Goal: Task Accomplishment & Management: Complete application form

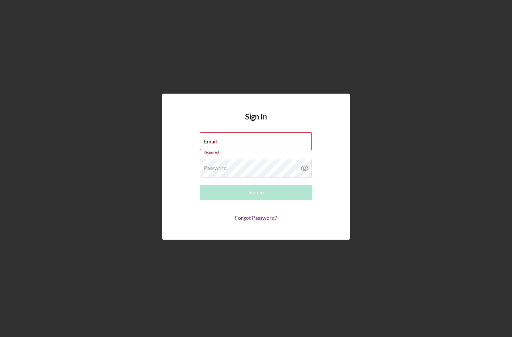
scroll to position [30, 0]
click at [215, 139] on label "Email" at bounding box center [210, 142] width 13 height 6
click at [215, 132] on input "Email" at bounding box center [256, 141] width 112 height 18
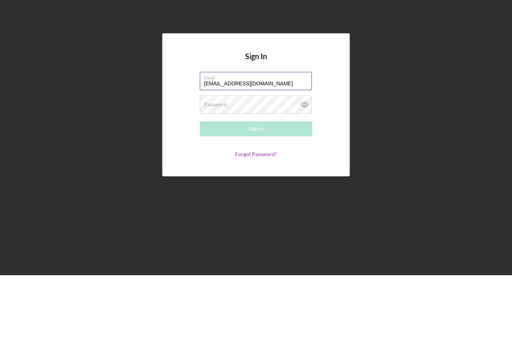
type input "[EMAIL_ADDRESS][DOMAIN_NAME]"
click at [272, 157] on div "Password Required" at bounding box center [256, 166] width 112 height 19
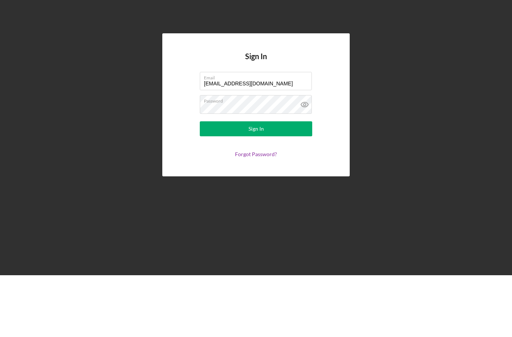
click at [291, 183] on button "Sign In" at bounding box center [256, 190] width 112 height 15
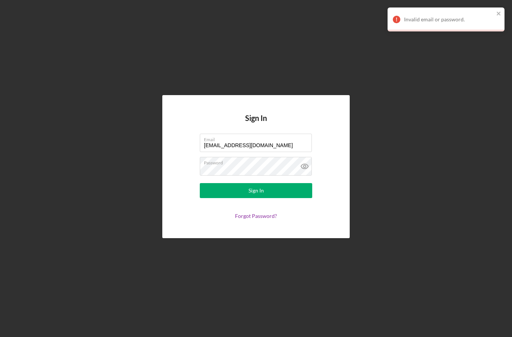
click at [299, 157] on icon at bounding box center [304, 166] width 19 height 19
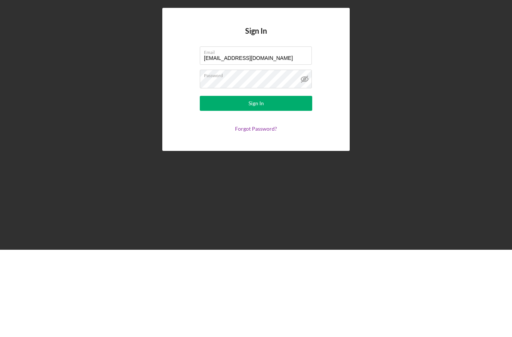
click at [269, 183] on button "Sign In" at bounding box center [256, 190] width 112 height 15
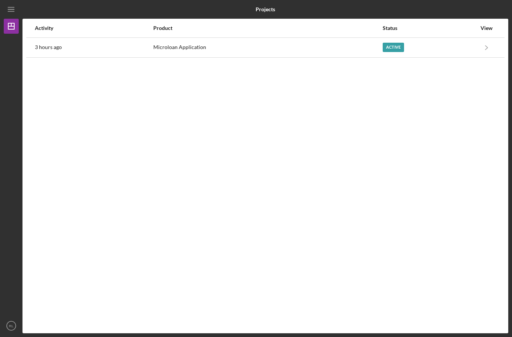
click at [393, 43] on div "Active" at bounding box center [393, 47] width 21 height 9
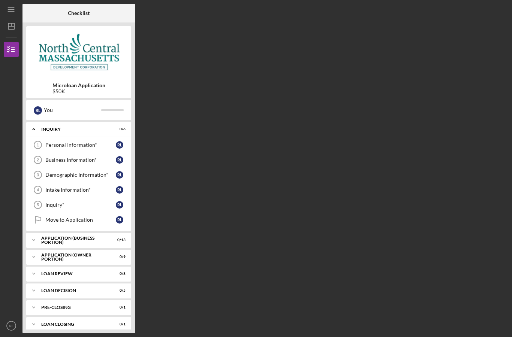
click at [53, 142] on div "Personal Information*" at bounding box center [80, 145] width 70 height 6
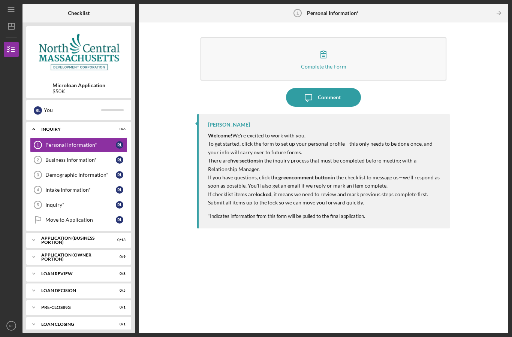
scroll to position [26, 0]
click at [401, 60] on div "Complete the Form Form" at bounding box center [323, 61] width 253 height 54
click at [326, 51] on icon "button" at bounding box center [323, 54] width 5 height 7
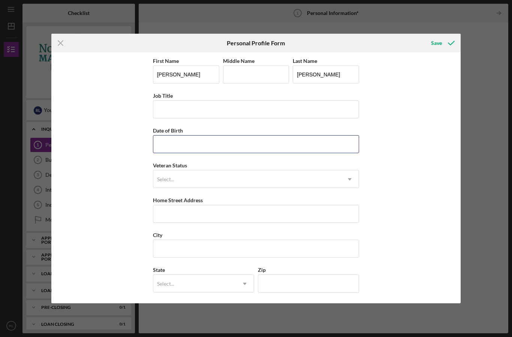
click at [172, 150] on input "Date of Birth" at bounding box center [256, 144] width 206 height 18
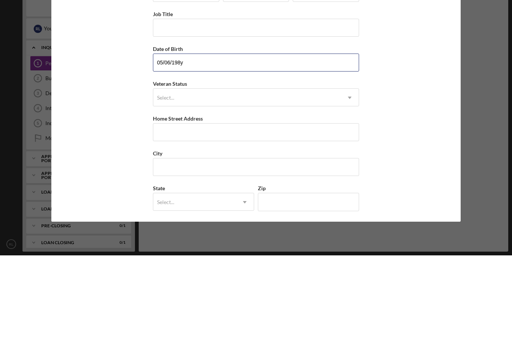
type input "[DATE]"
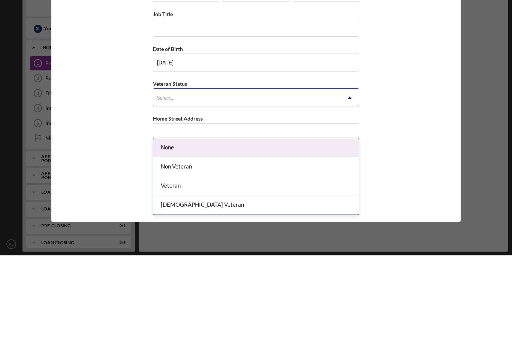
scroll to position [30, 0]
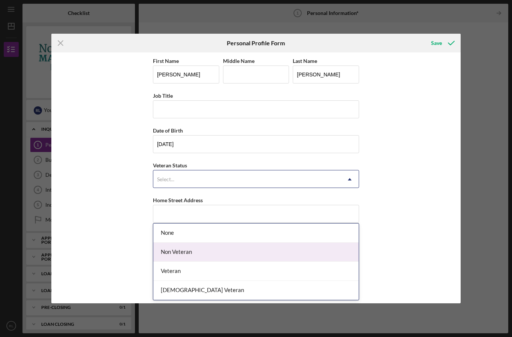
click at [233, 243] on div "Non Veteran" at bounding box center [255, 252] width 205 height 19
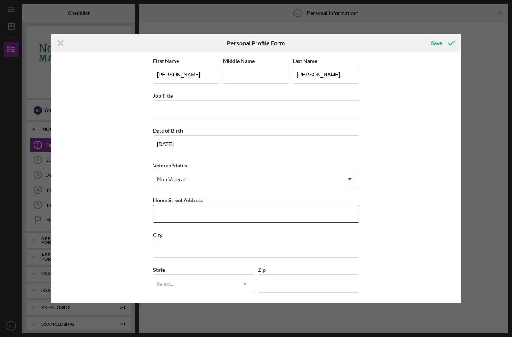
click at [328, 217] on input "Home Street Address" at bounding box center [256, 214] width 206 height 18
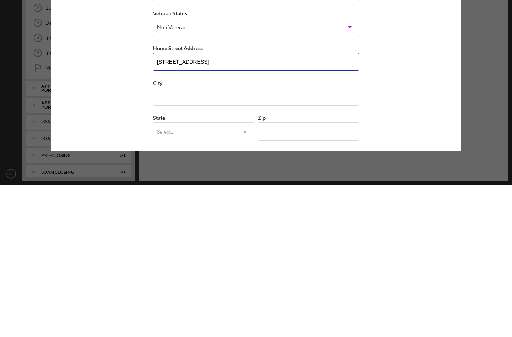
type input "[STREET_ADDRESS]"
click at [165, 240] on input "City" at bounding box center [256, 249] width 206 height 18
type input "Rutland"
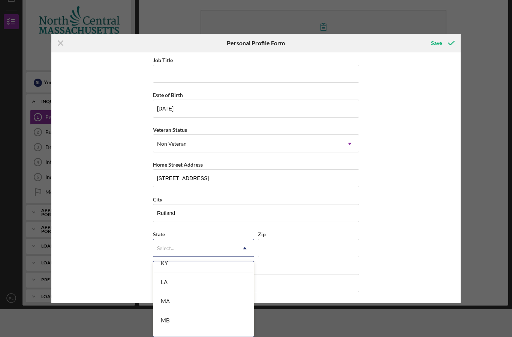
scroll to position [510, 0]
click at [221, 291] on div "MA" at bounding box center [203, 295] width 100 height 19
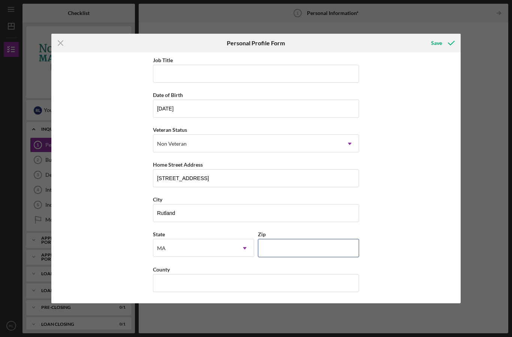
click at [309, 248] on input "Zip" at bounding box center [308, 248] width 101 height 18
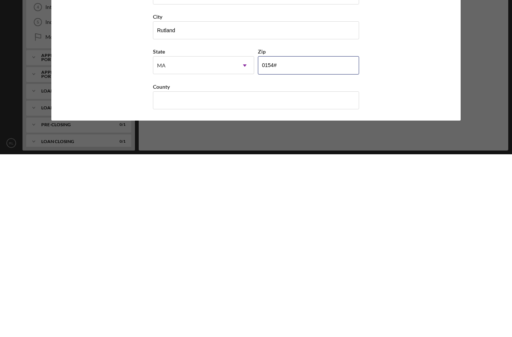
type input "01543"
click at [406, 66] on div "First Name [PERSON_NAME] Middle Name Last Name [PERSON_NAME] Job Title Date of …" at bounding box center [256, 177] width 410 height 251
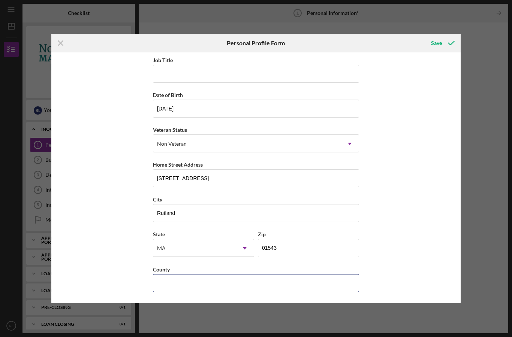
click at [269, 277] on input "County" at bounding box center [256, 283] width 206 height 18
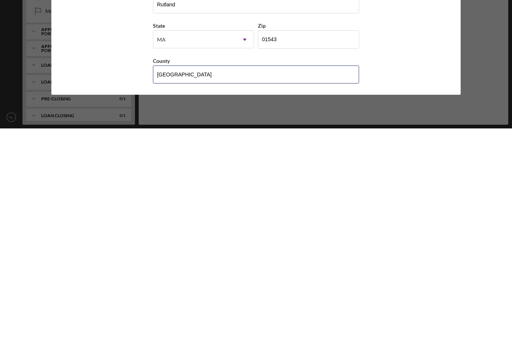
type input "[GEOGRAPHIC_DATA]"
click at [431, 69] on div "First Name [PERSON_NAME] Middle Name Last Name [PERSON_NAME] Job Title Date of …" at bounding box center [256, 177] width 410 height 251
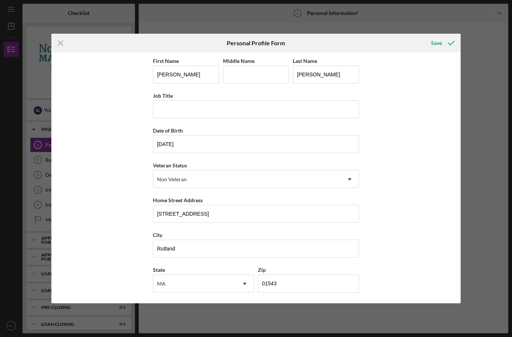
scroll to position [0, 0]
click at [295, 110] on input "Job Title" at bounding box center [256, 109] width 206 height 18
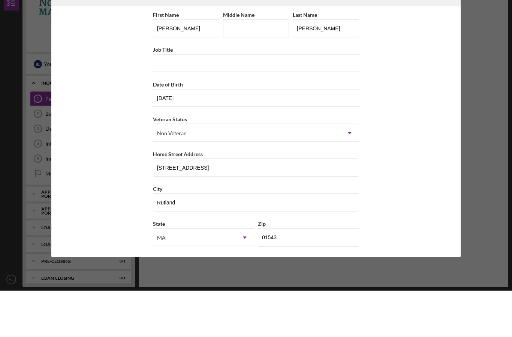
click at [426, 86] on div "First Name [PERSON_NAME] Middle Name Last Name [PERSON_NAME] Job Title Date of …" at bounding box center [256, 177] width 410 height 251
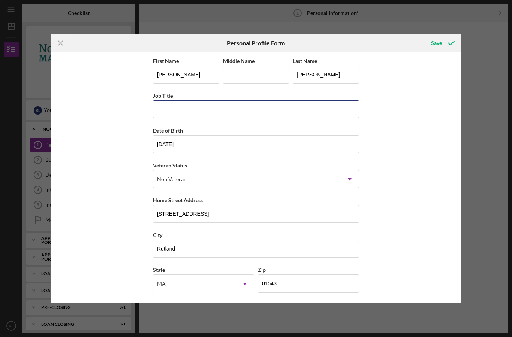
click at [336, 113] on input "Job Title" at bounding box center [256, 109] width 206 height 18
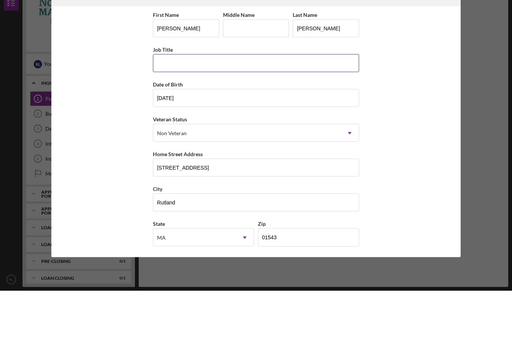
type input "O"
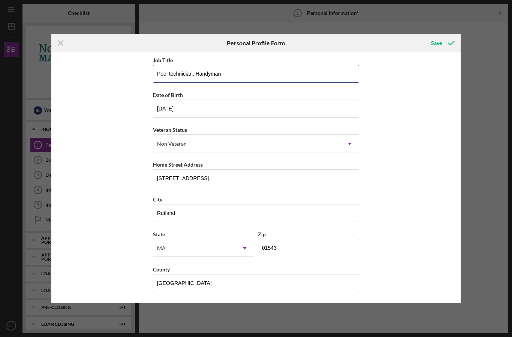
type input "Pool technician, Handyman"
click at [439, 45] on div "Save" at bounding box center [436, 43] width 11 height 15
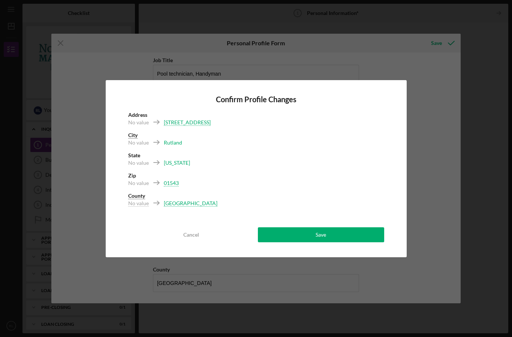
click at [308, 230] on button "Save" at bounding box center [321, 234] width 126 height 15
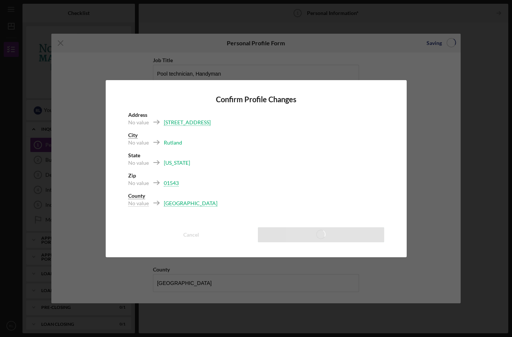
scroll to position [26, 0]
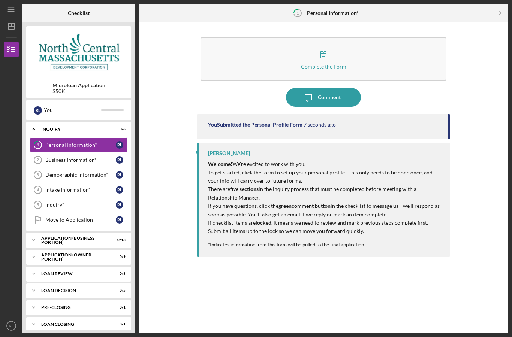
click at [291, 286] on div "You Submitted the Personal Profile Form 7 seconds ago [PERSON_NAME] Welcome! We…" at bounding box center [323, 218] width 253 height 208
click at [329, 45] on icon "button" at bounding box center [323, 54] width 19 height 19
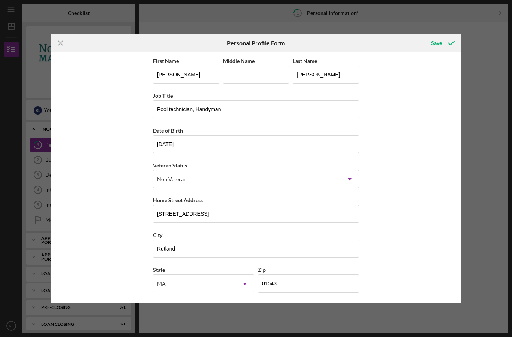
click at [444, 41] on icon "submit" at bounding box center [451, 43] width 19 height 19
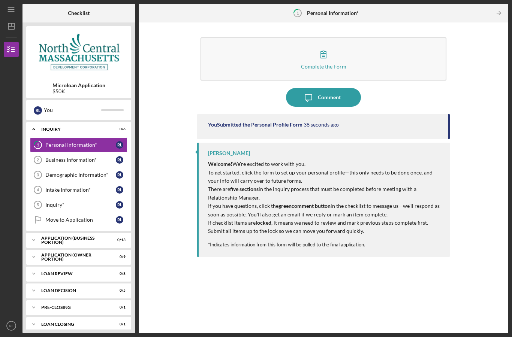
click at [91, 157] on div "Business Information*" at bounding box center [80, 160] width 70 height 6
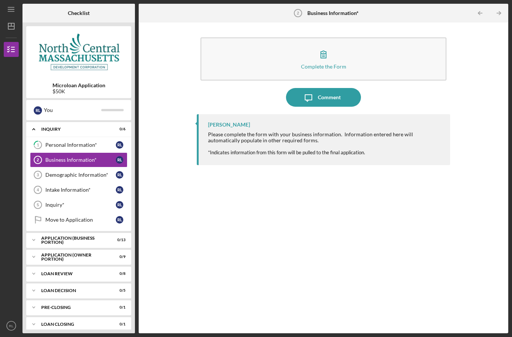
click at [355, 37] on button "Complete the Form Form" at bounding box center [324, 58] width 246 height 43
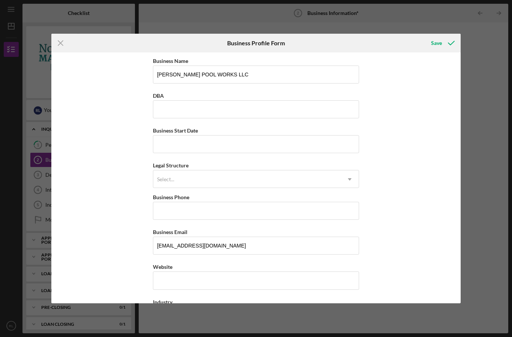
click at [509, 223] on div "Icon/Menu Close Business Profile Form Save Business Name [PERSON_NAME] POOL WOR…" at bounding box center [256, 168] width 512 height 337
click at [316, 111] on input "DBA" at bounding box center [256, 109] width 206 height 18
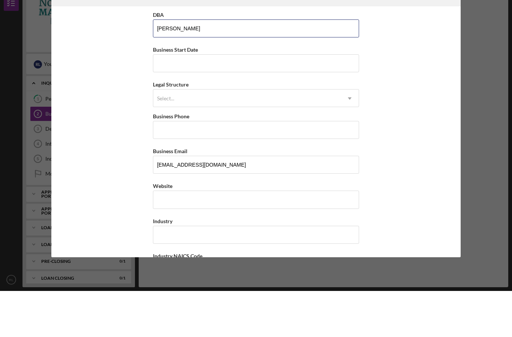
scroll to position [36, 0]
type input "[PERSON_NAME]"
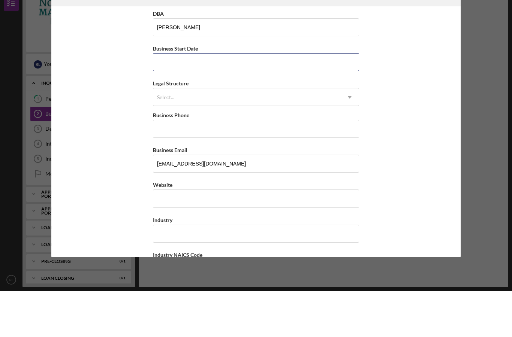
click at [330, 99] on input "Business Start Date" at bounding box center [256, 108] width 206 height 18
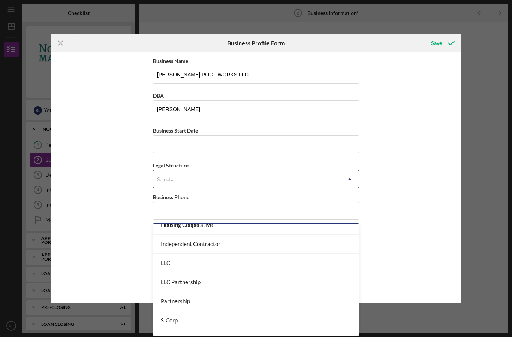
scroll to position [118, 0]
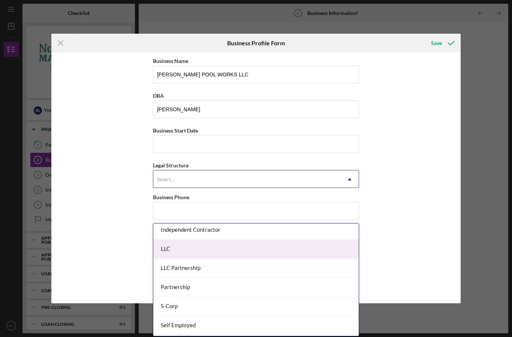
click at [176, 240] on div "LLC" at bounding box center [255, 249] width 205 height 19
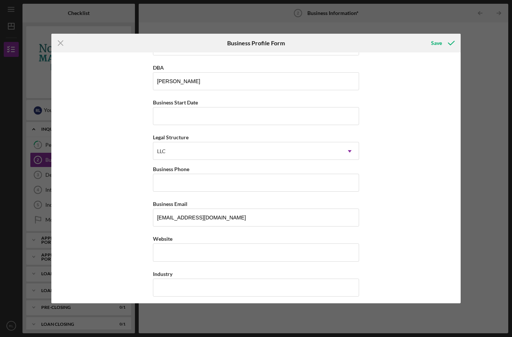
scroll to position [32, 0]
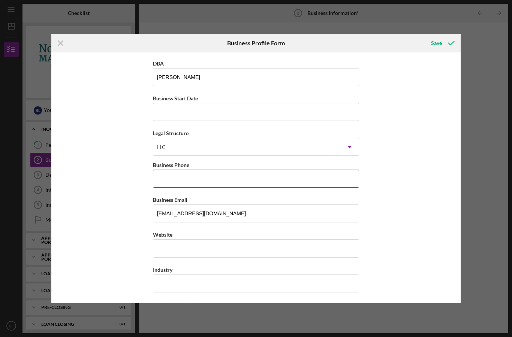
click at [167, 180] on input "Business Phone" at bounding box center [256, 179] width 206 height 18
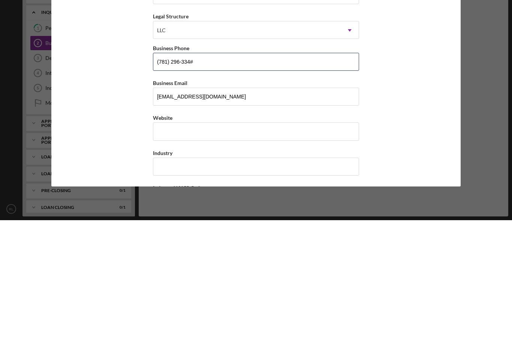
type input "[PHONE_NUMBER]"
click at [121, 73] on div "Business Name [PERSON_NAME] POOL WORKS LLC DBA [PERSON_NAME] Business Start Dat…" at bounding box center [256, 177] width 410 height 251
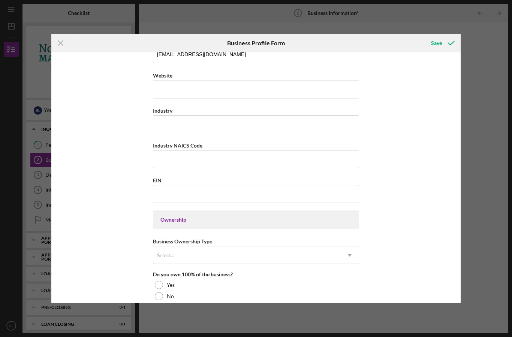
scroll to position [185, 0]
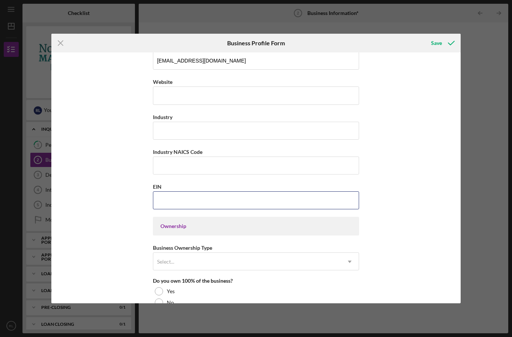
click at [346, 202] on input "EIN" at bounding box center [256, 201] width 206 height 18
click at [238, 205] on input "33-3777###" at bounding box center [256, 201] width 206 height 18
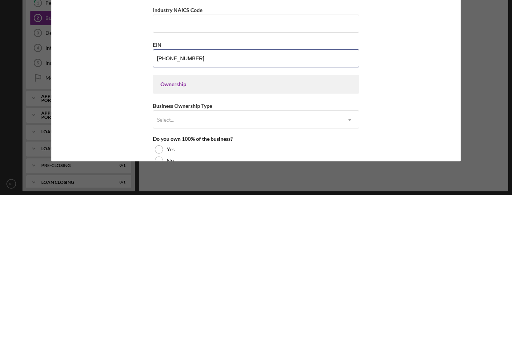
type input "[US_EMPLOYER_IDENTIFICATION_NUMBER]"
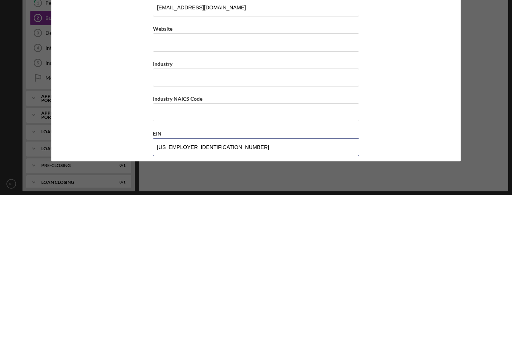
scroll to position [95, 0]
click at [338, 177] on input "Website" at bounding box center [256, 186] width 206 height 18
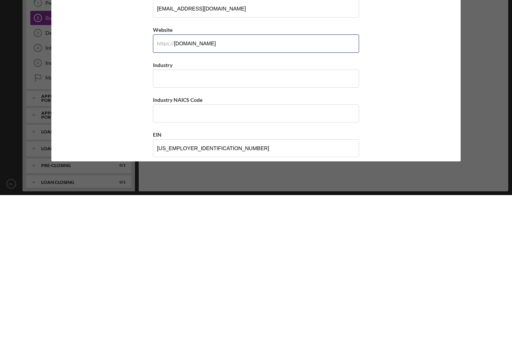
type input "[DOMAIN_NAME]"
click at [326, 212] on input "Industry" at bounding box center [256, 221] width 206 height 18
click at [405, 94] on div "Business Name [PERSON_NAME] WORKS LLC DBA [PERSON_NAME] Business Start Date Leg…" at bounding box center [256, 177] width 410 height 251
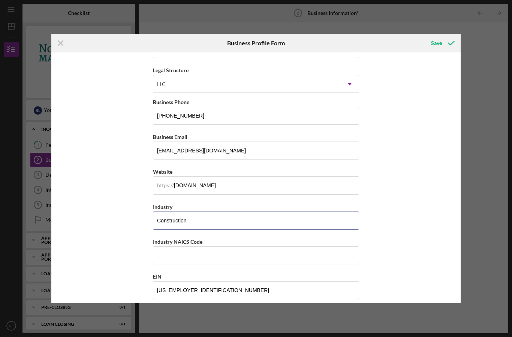
click at [224, 228] on input "Construction" at bounding box center [256, 221] width 206 height 18
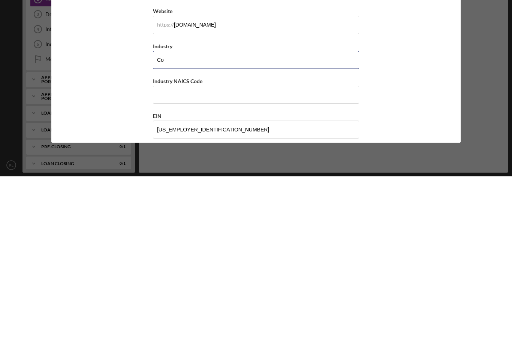
type input "C"
type input "Swimming Pool"
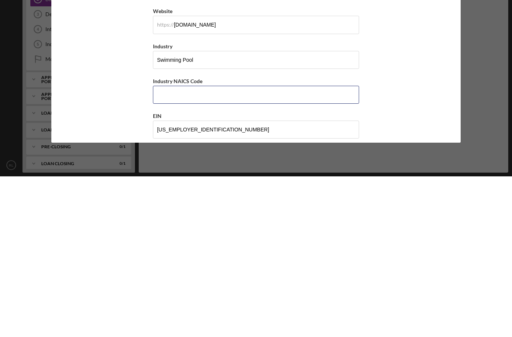
click at [227, 247] on input "Industry NAICS Code" at bounding box center [256, 256] width 206 height 18
click at [263, 212] on input "Swimming Pool" at bounding box center [256, 221] width 206 height 18
click at [260, 247] on input "Industry NAICS Code" at bounding box center [256, 256] width 206 height 18
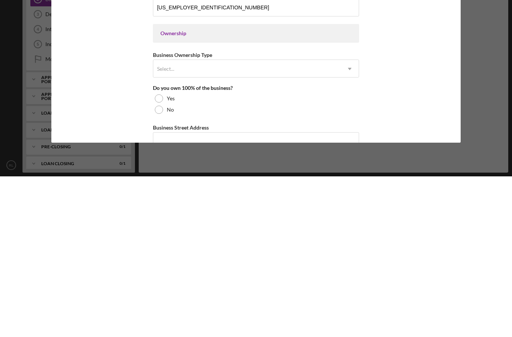
scroll to position [224, 0]
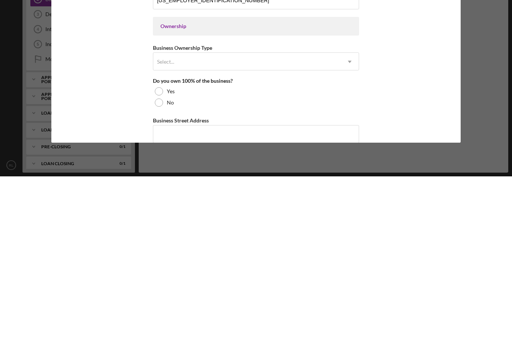
type input "561790"
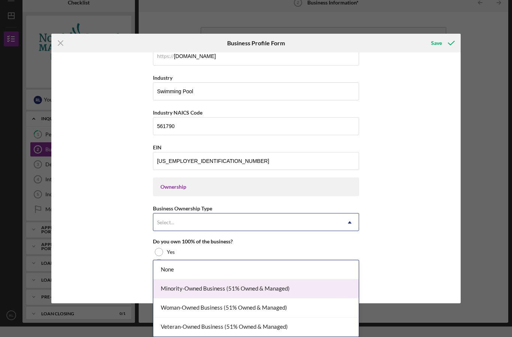
click at [226, 280] on div "Minority-Owned Business (51% Owned & Managed)" at bounding box center [255, 289] width 205 height 19
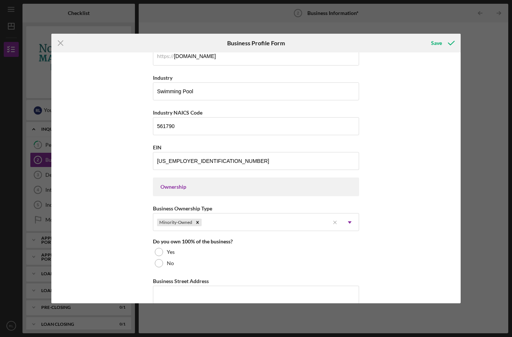
click at [160, 256] on div at bounding box center [159, 252] width 8 height 8
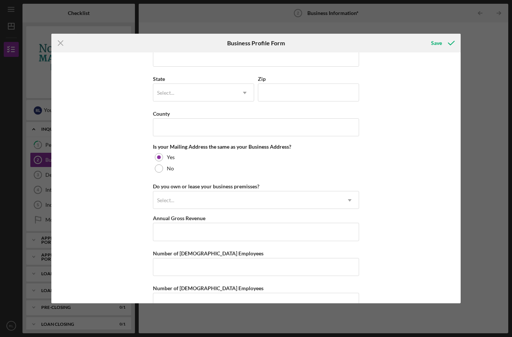
scroll to position [497, 0]
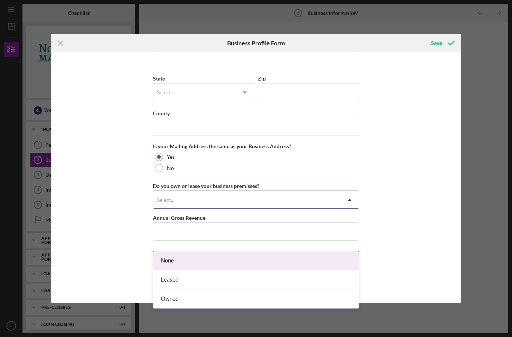
click at [423, 165] on div "Business Name [PERSON_NAME] POOL WORKS LLC DBA [PERSON_NAME] Business Start Dat…" at bounding box center [256, 177] width 410 height 251
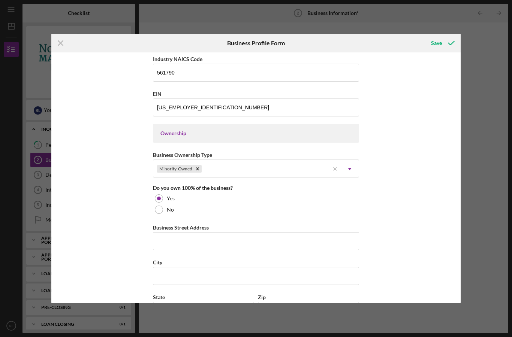
scroll to position [284, 0]
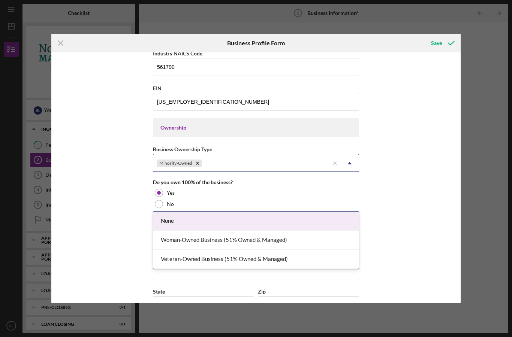
click at [232, 212] on div "None" at bounding box center [255, 221] width 205 height 19
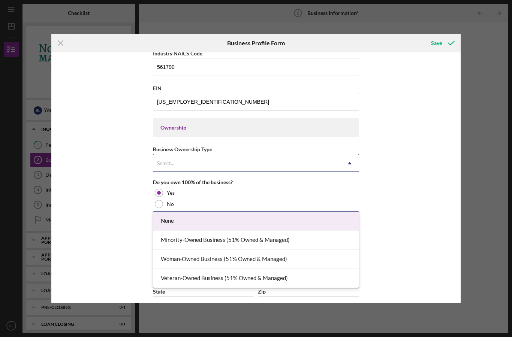
click at [206, 212] on div "None" at bounding box center [255, 221] width 205 height 19
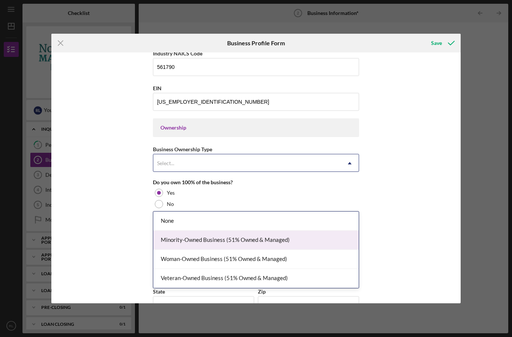
click at [241, 231] on div "Minority-Owned Business (51% Owned & Managed)" at bounding box center [255, 240] width 205 height 19
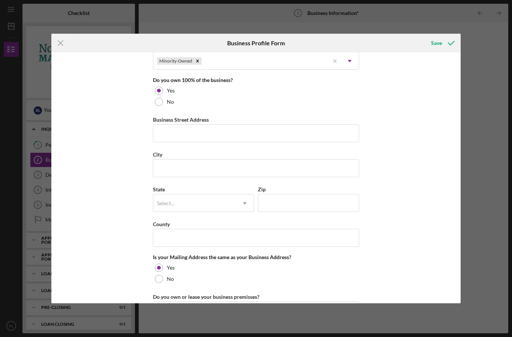
scroll to position [378, 0]
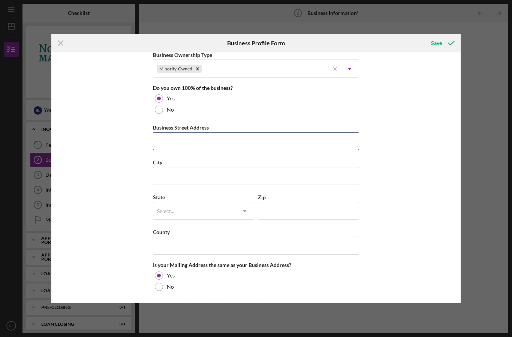
click at [253, 143] on input "Business Street Address" at bounding box center [256, 141] width 206 height 18
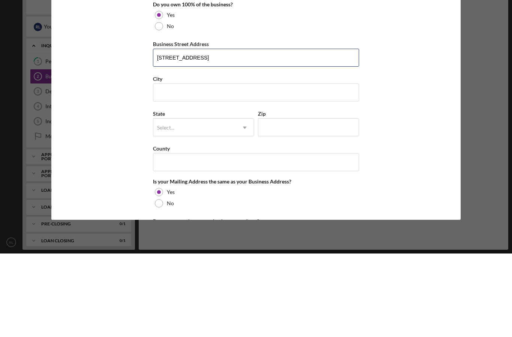
type input "[STREET_ADDRESS]"
click at [308, 167] on input "City" at bounding box center [256, 176] width 206 height 18
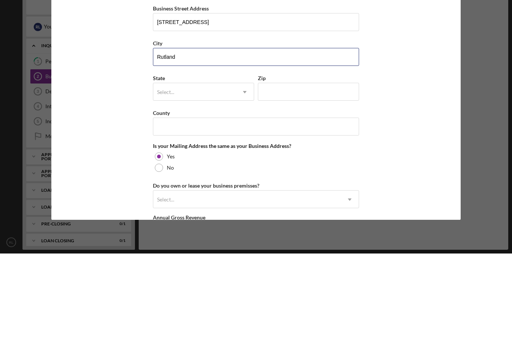
scroll to position [416, 0]
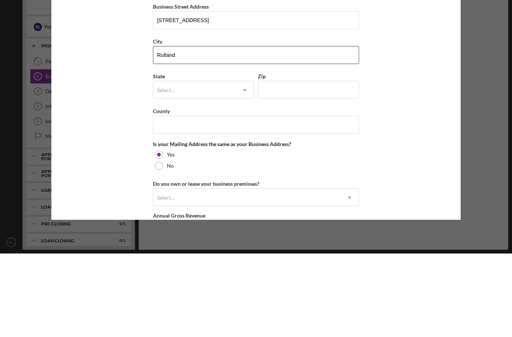
type input "Rutland"
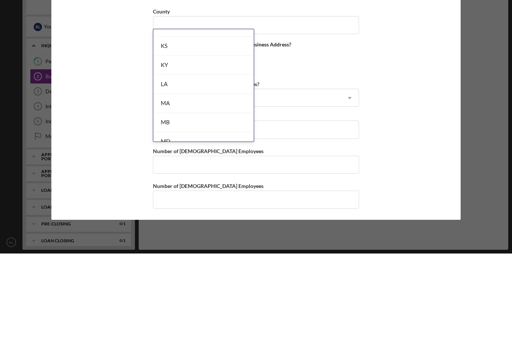
scroll to position [489, 0]
click at [226, 159] on div "MA" at bounding box center [203, 168] width 100 height 19
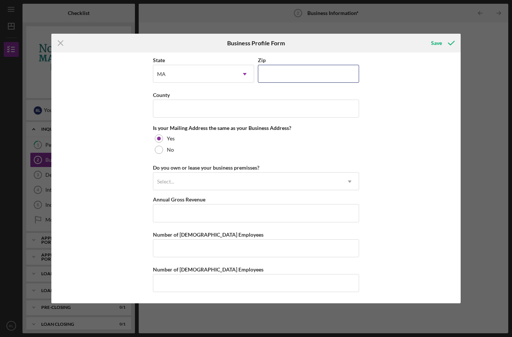
click at [334, 65] on input "Zip" at bounding box center [308, 74] width 101 height 18
type input "01543"
click at [390, 92] on div "Business Name [PERSON_NAME] POOL WORKS LLC DBA [PERSON_NAME] Business Start Dat…" at bounding box center [256, 177] width 410 height 251
click at [331, 102] on input "County" at bounding box center [256, 109] width 206 height 18
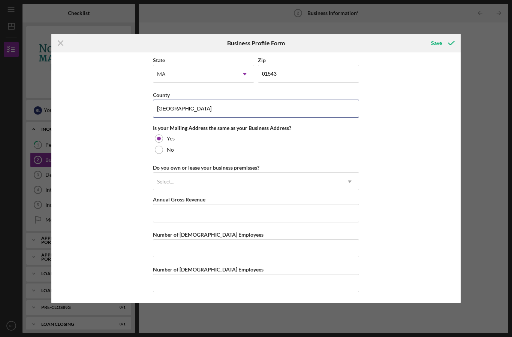
type input "[GEOGRAPHIC_DATA]"
click at [494, 96] on div "Icon/Menu Close Business Profile Form Save Business Name [PERSON_NAME] POOL WOR…" at bounding box center [256, 168] width 512 height 337
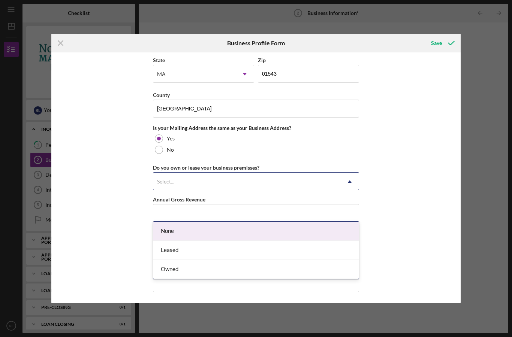
click at [422, 151] on div "Business Name [PERSON_NAME] POOL WORKS LLC DBA [PERSON_NAME] Business Start Dat…" at bounding box center [256, 177] width 410 height 251
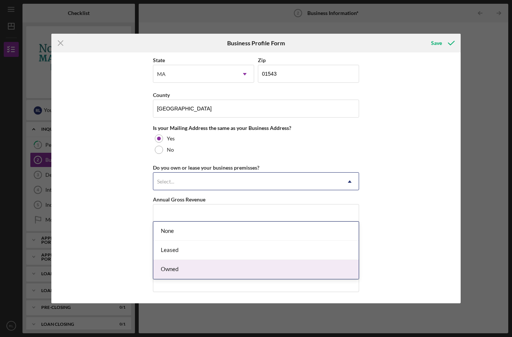
click at [247, 260] on div "Owned" at bounding box center [255, 269] width 205 height 19
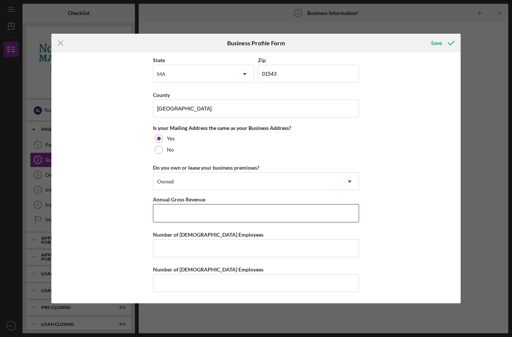
click at [333, 212] on input "Annual Gross Revenue" at bounding box center [256, 213] width 206 height 18
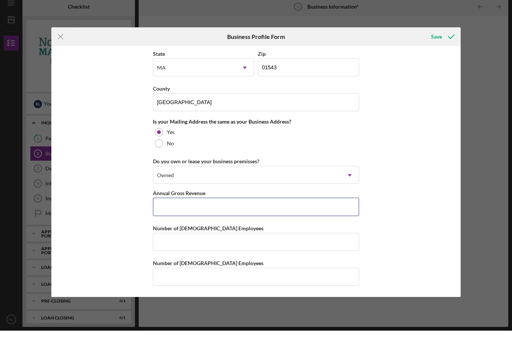
scroll to position [0, 0]
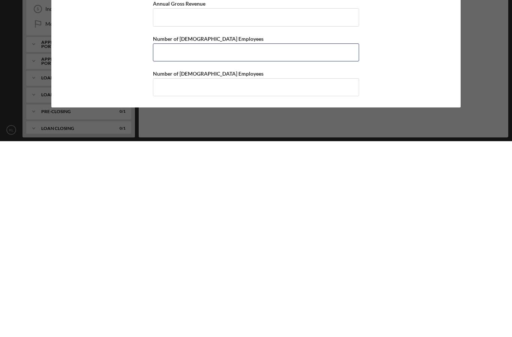
click at [316, 239] on input "Number of [DEMOGRAPHIC_DATA] Employees" at bounding box center [256, 248] width 206 height 18
type input "0"
click at [317, 274] on input "Number of [DEMOGRAPHIC_DATA] Employees" at bounding box center [256, 283] width 206 height 18
type input "0"
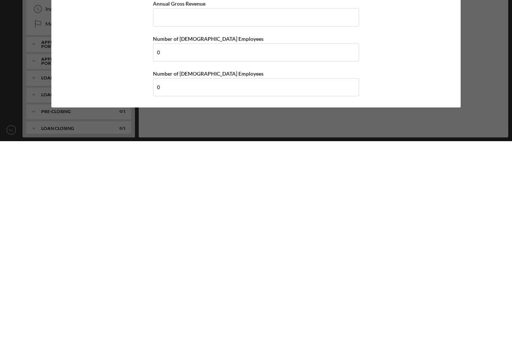
click at [481, 97] on div "Icon/Menu Close Business Profile Form Save Business Name [PERSON_NAME] POOL WOR…" at bounding box center [256, 168] width 512 height 337
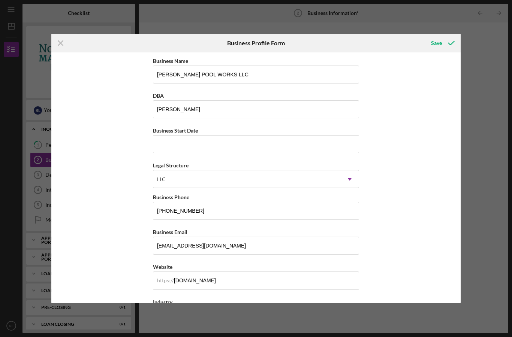
scroll to position [0, 0]
click at [179, 145] on input "Business Start Date" at bounding box center [256, 144] width 206 height 18
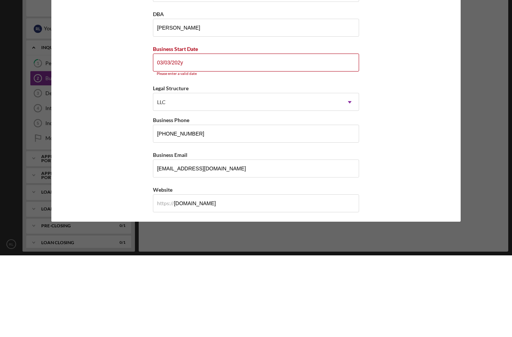
type input "[DATE]"
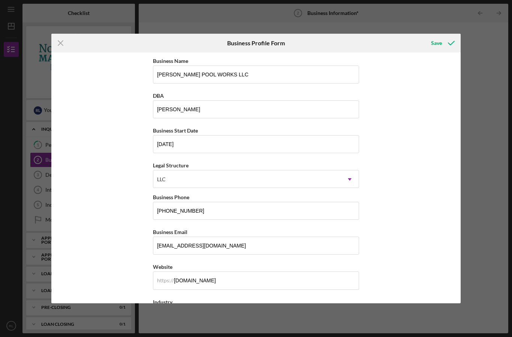
click at [435, 42] on div "Save" at bounding box center [436, 43] width 11 height 15
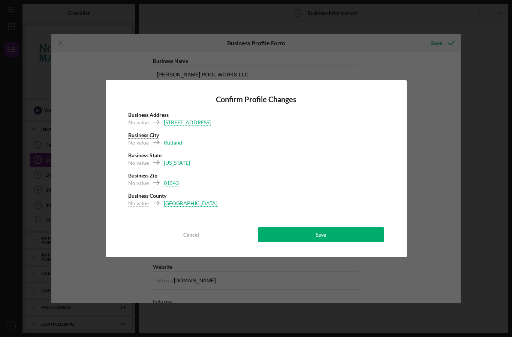
click at [347, 235] on button "Save" at bounding box center [321, 234] width 126 height 15
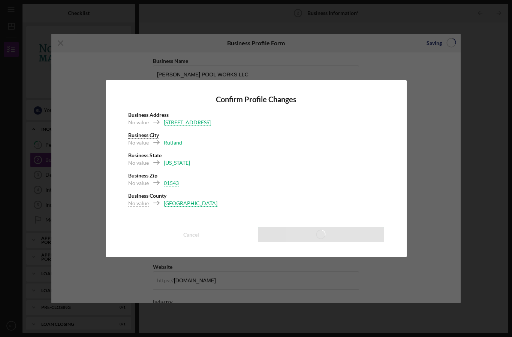
scroll to position [26, 0]
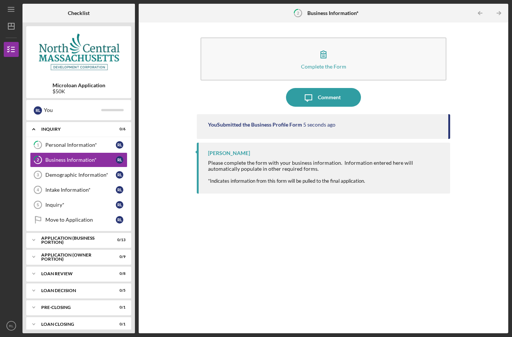
click at [83, 172] on div "Demographic Information*" at bounding box center [80, 175] width 70 height 6
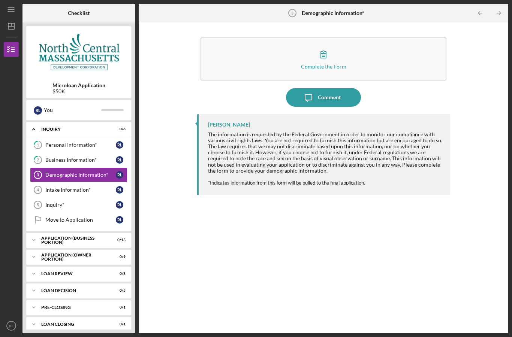
click at [322, 45] on icon "button" at bounding box center [323, 54] width 19 height 19
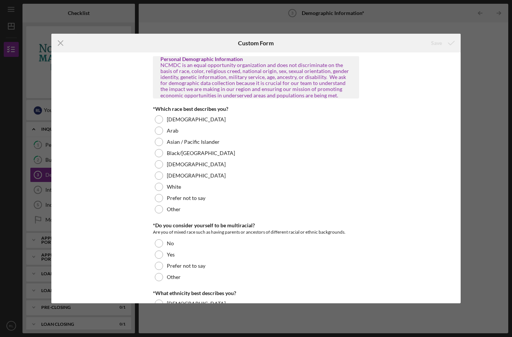
click at [162, 164] on div at bounding box center [159, 164] width 8 height 8
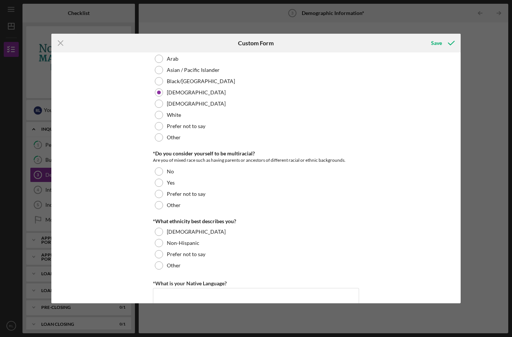
scroll to position [76, 0]
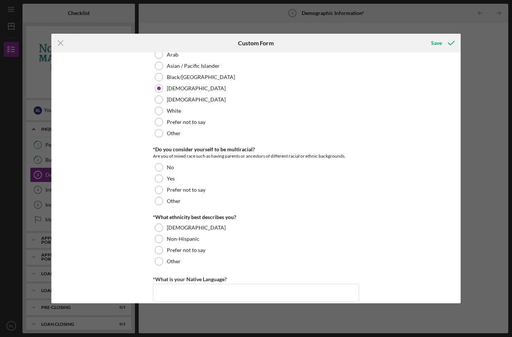
click at [159, 176] on div at bounding box center [159, 179] width 8 height 8
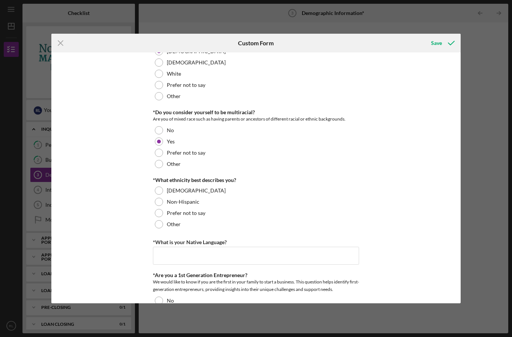
scroll to position [144, 0]
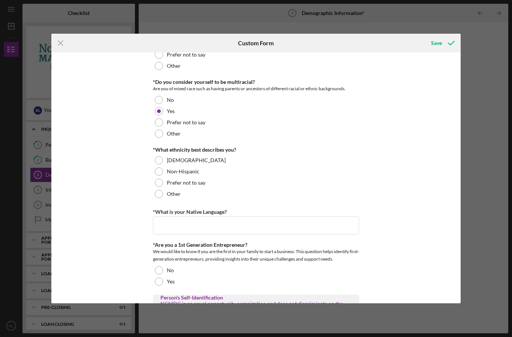
click at [161, 158] on div at bounding box center [159, 160] width 8 height 8
click at [173, 224] on input "*What is your Native Language?" at bounding box center [256, 226] width 206 height 18
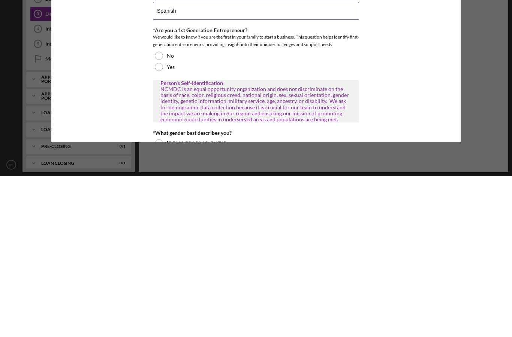
scroll to position [208, 0]
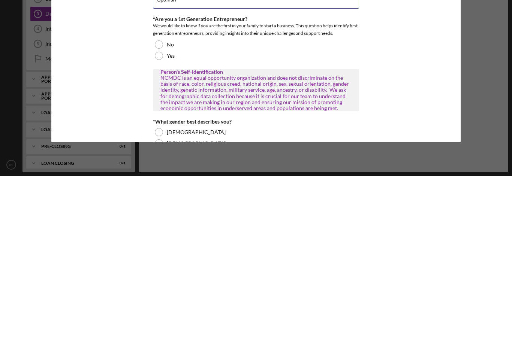
type input "Spanish"
click at [159, 213] on div at bounding box center [159, 217] width 8 height 8
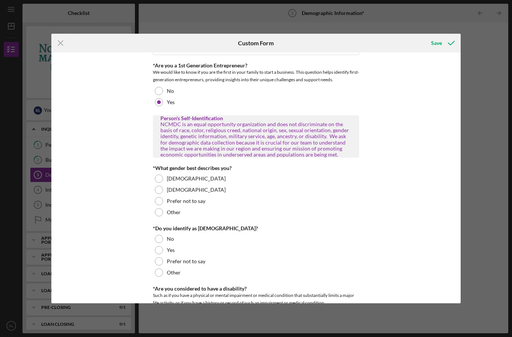
scroll to position [328, 0]
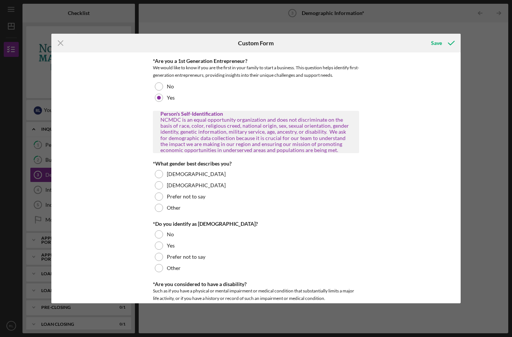
click at [161, 173] on div at bounding box center [159, 174] width 8 height 8
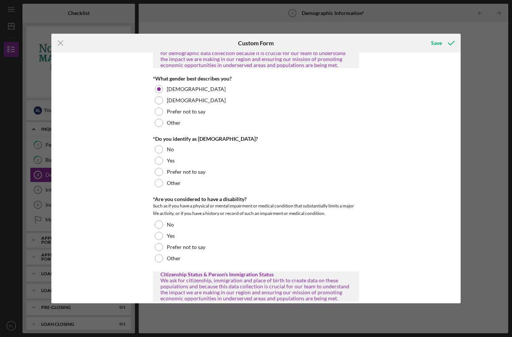
scroll to position [418, 0]
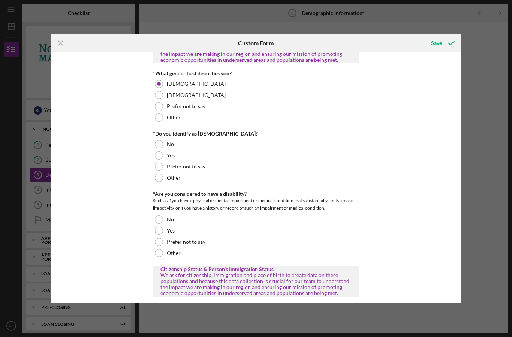
click at [159, 144] on div at bounding box center [159, 144] width 8 height 8
click at [159, 217] on div at bounding box center [159, 219] width 8 height 8
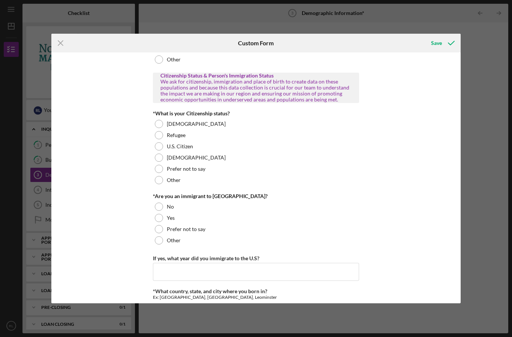
scroll to position [612, 0]
click at [158, 144] on div at bounding box center [159, 146] width 8 height 8
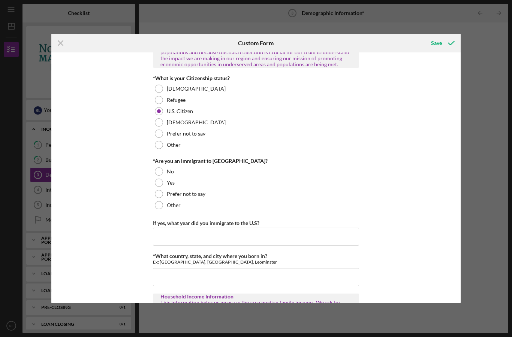
scroll to position [647, 0]
click at [157, 179] on div at bounding box center [159, 182] width 8 height 8
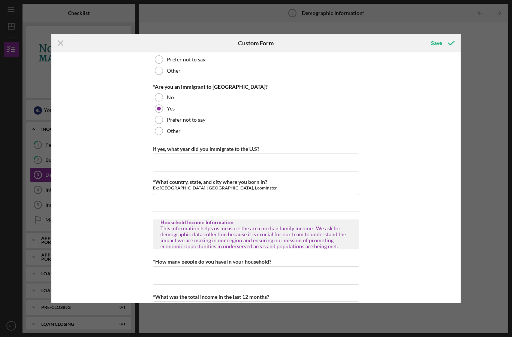
scroll to position [723, 0]
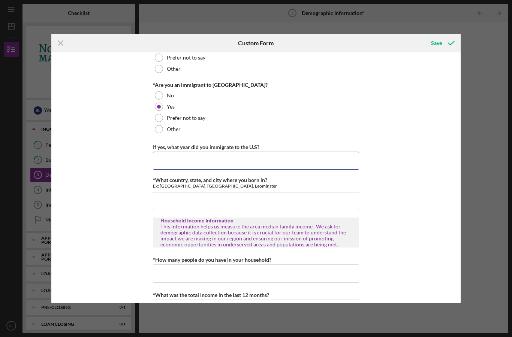
click at [163, 157] on input "If yes, what year did you immigrate to the U.S?" at bounding box center [256, 161] width 206 height 18
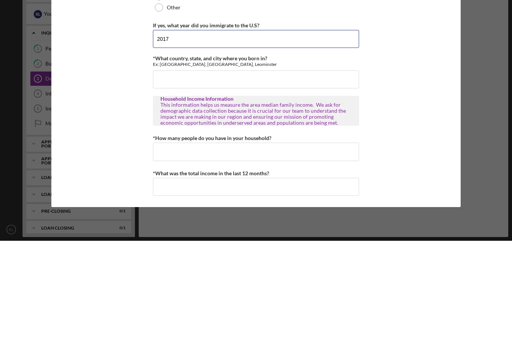
scroll to position [751, 0]
type input "2017"
click at [303, 167] on input "*What country, state, and city where you born in?" at bounding box center [256, 176] width 206 height 18
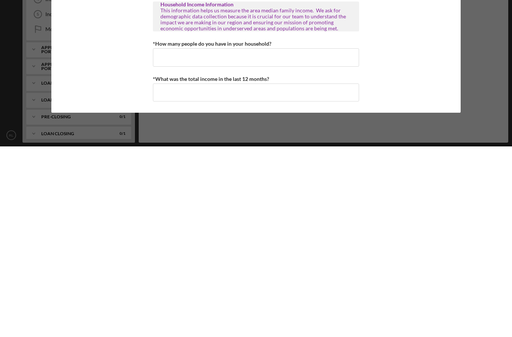
type input "[GEOGRAPHIC_DATA]"
click at [300, 239] on input "*How many people do you have in your household?" at bounding box center [256, 248] width 206 height 18
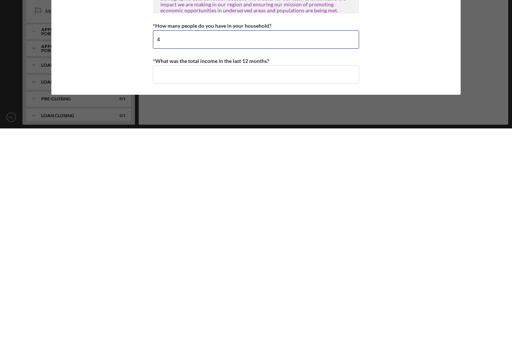
type input "4"
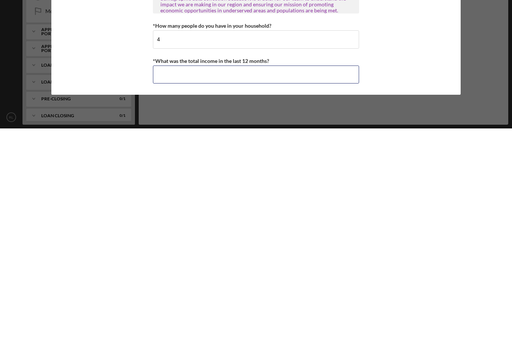
click at [177, 274] on input "*What was the total income in the last 12 months?" at bounding box center [256, 283] width 206 height 18
type input "$55,000"
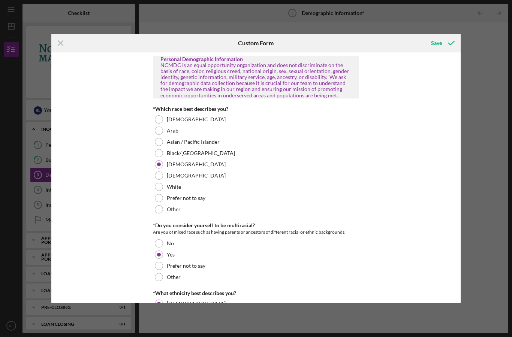
scroll to position [0, 0]
click at [435, 46] on div "Save" at bounding box center [436, 43] width 11 height 15
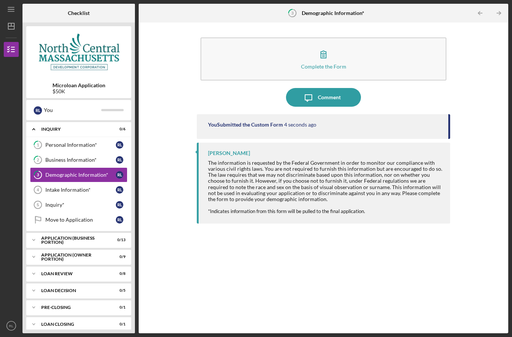
click at [55, 187] on div "Intake Information*" at bounding box center [80, 190] width 70 height 6
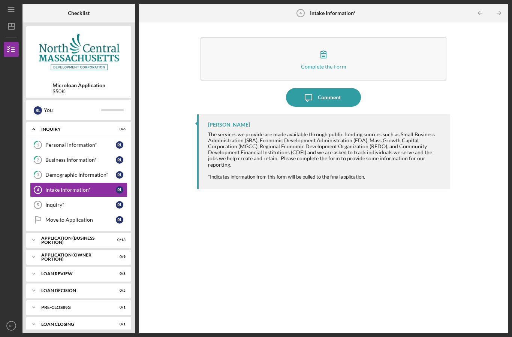
click at [324, 45] on icon "button" at bounding box center [323, 54] width 19 height 19
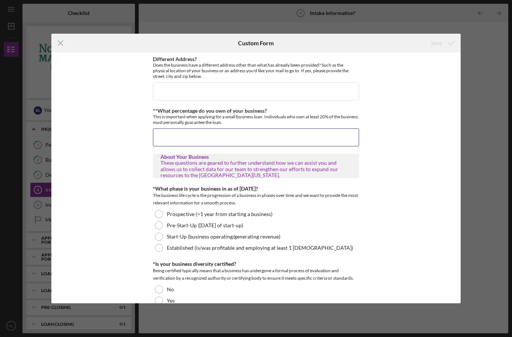
click at [163, 135] on input "**What percentage do you own of your business?" at bounding box center [256, 138] width 206 height 18
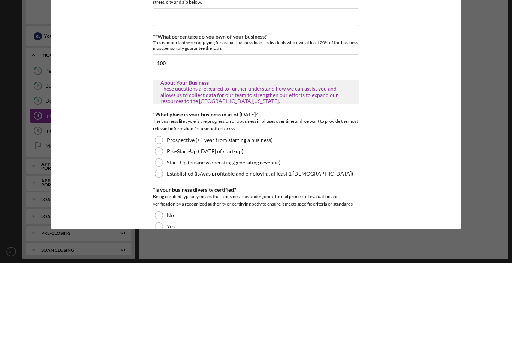
scroll to position [30, 0]
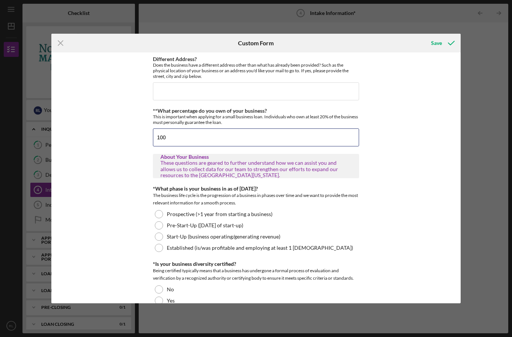
click at [177, 139] on input "100" at bounding box center [256, 138] width 206 height 18
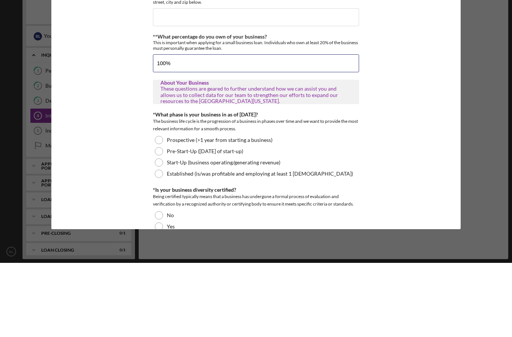
type input "100%"
click at [409, 87] on div "Different Address? Does the business have a different address other than what h…" at bounding box center [256, 177] width 410 height 251
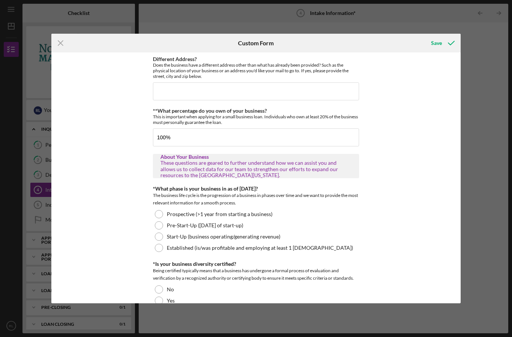
click at [82, 171] on div "Different Address? Does the business have a different address other than what h…" at bounding box center [256, 177] width 410 height 251
click at [167, 96] on input "Different Address?" at bounding box center [256, 91] width 206 height 18
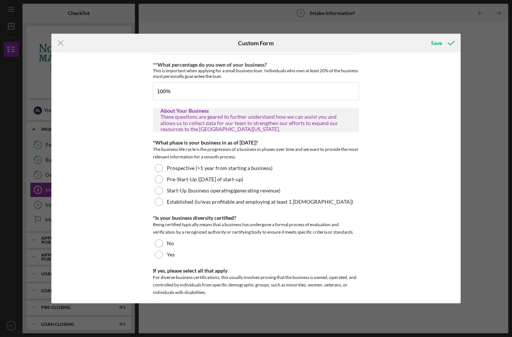
scroll to position [47, 0]
type input "No"
click at [157, 179] on div at bounding box center [159, 178] width 8 height 8
click at [160, 242] on div at bounding box center [159, 242] width 8 height 8
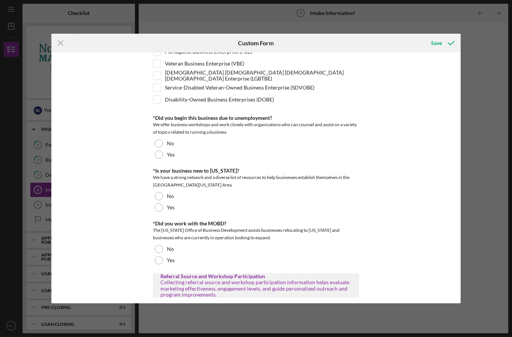
scroll to position [349, 0]
click at [160, 158] on div at bounding box center [159, 154] width 8 height 8
click at [160, 209] on div at bounding box center [159, 207] width 8 height 8
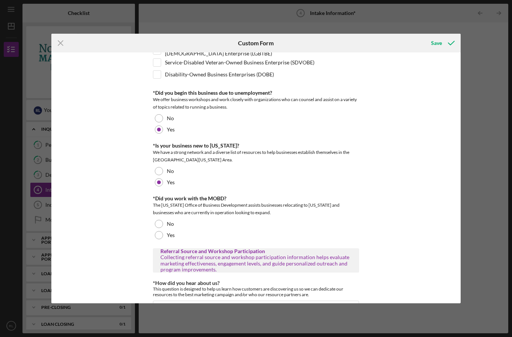
scroll to position [391, 0]
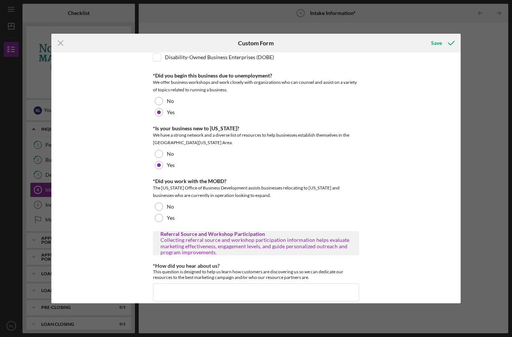
click at [159, 203] on div "No" at bounding box center [256, 206] width 206 height 11
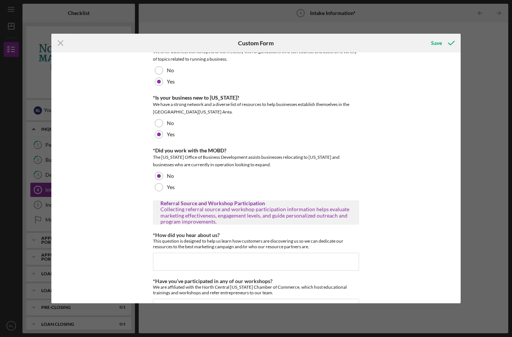
scroll to position [444, 0]
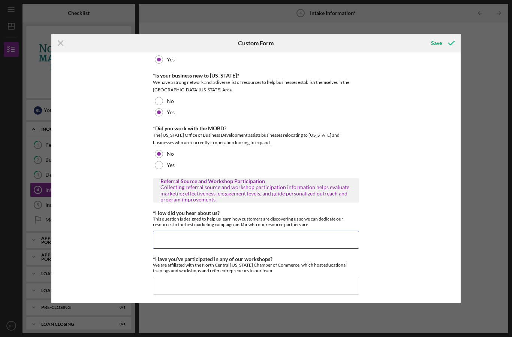
click at [165, 240] on input "*How did you hear about us?" at bounding box center [256, 240] width 206 height 18
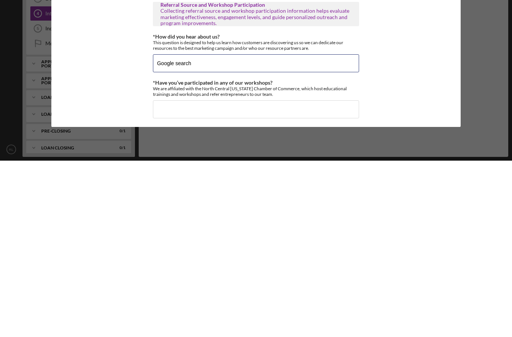
type input "Google search"
click at [430, 80] on div "Different Address? Does the business have a different address other than what h…" at bounding box center [256, 177] width 410 height 251
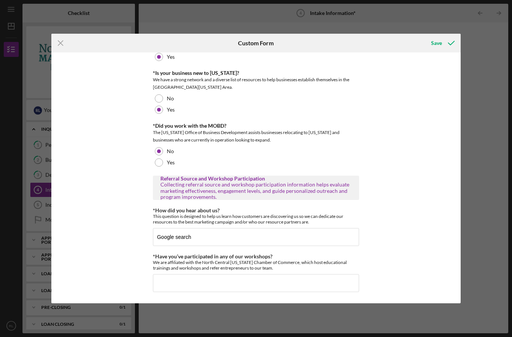
scroll to position [449, 0]
click at [265, 282] on input "*Have you’ve participated in any of our workshops?" at bounding box center [256, 283] width 206 height 18
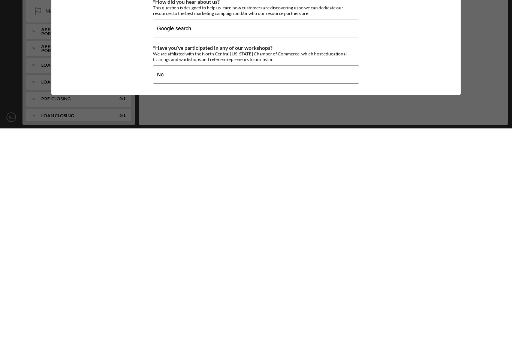
type input "No"
click at [413, 64] on div "Different Address? Does the business have a different address other than what h…" at bounding box center [256, 177] width 410 height 251
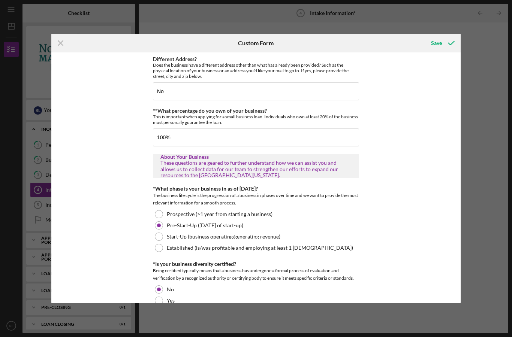
scroll to position [0, 0]
click at [437, 45] on div "Save" at bounding box center [436, 43] width 11 height 15
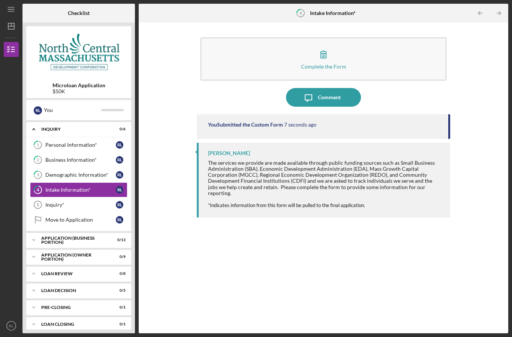
click at [91, 187] on div "Intake Information*" at bounding box center [80, 190] width 70 height 6
click at [327, 64] on div "Complete the Form" at bounding box center [323, 67] width 45 height 6
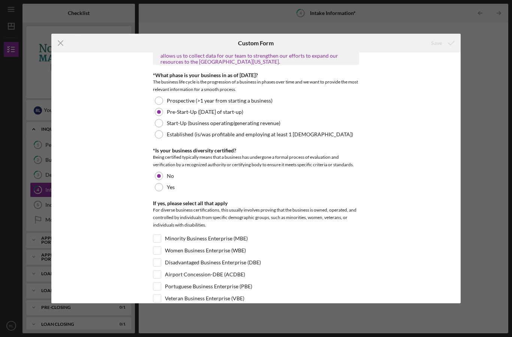
scroll to position [114, 0]
click at [197, 240] on label "Minority Business Enterprise (MBE)" at bounding box center [206, 238] width 83 height 7
click at [161, 240] on input "Minority Business Enterprise (MBE)" at bounding box center [156, 238] width 7 height 7
checkbox input "true"
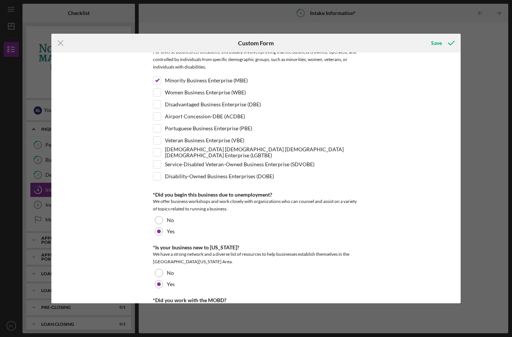
scroll to position [271, 0]
click at [316, 334] on div "Icon/Menu Close Custom Form Save Different Address? Does the business have a di…" at bounding box center [256, 168] width 512 height 337
click at [276, 153] on label "[DEMOGRAPHIC_DATA] [DEMOGRAPHIC_DATA] [DEMOGRAPHIC_DATA] [DEMOGRAPHIC_DATA] Ent…" at bounding box center [262, 153] width 194 height 7
click at [161, 153] on input "[DEMOGRAPHIC_DATA] [DEMOGRAPHIC_DATA] [DEMOGRAPHIC_DATA] [DEMOGRAPHIC_DATA] Ent…" at bounding box center [156, 153] width 7 height 7
click at [157, 153] on input "[DEMOGRAPHIC_DATA] [DEMOGRAPHIC_DATA] [DEMOGRAPHIC_DATA] [DEMOGRAPHIC_DATA] Ent…" at bounding box center [156, 153] width 7 height 7
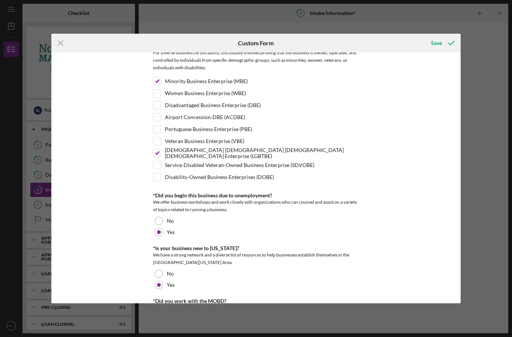
checkbox input "false"
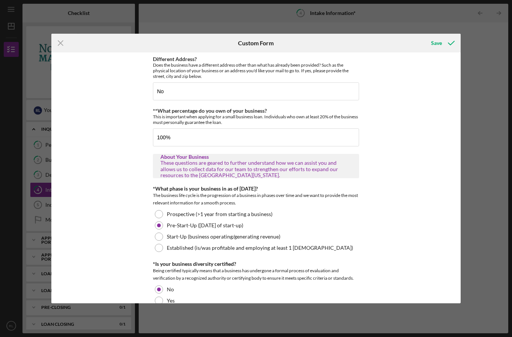
scroll to position [0, 0]
click at [438, 49] on div "Save" at bounding box center [436, 43] width 11 height 15
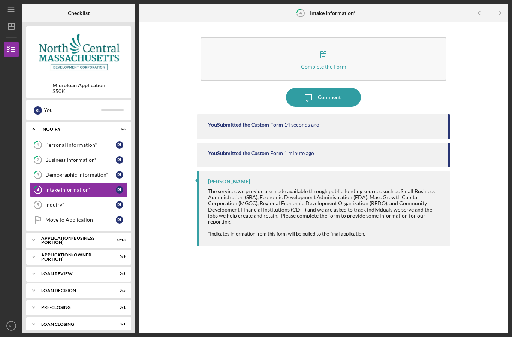
click at [57, 198] on link "Inquiry* 5 Inquiry* [PERSON_NAME]" at bounding box center [78, 205] width 97 height 15
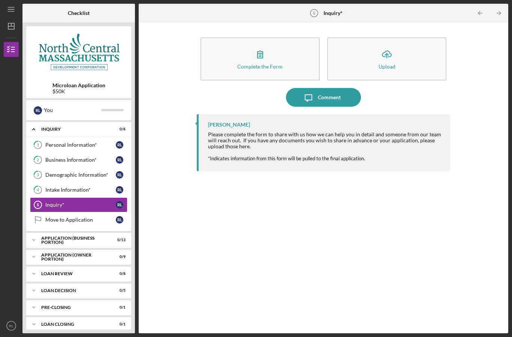
click at [248, 37] on button "Complete the Form Form" at bounding box center [260, 58] width 119 height 43
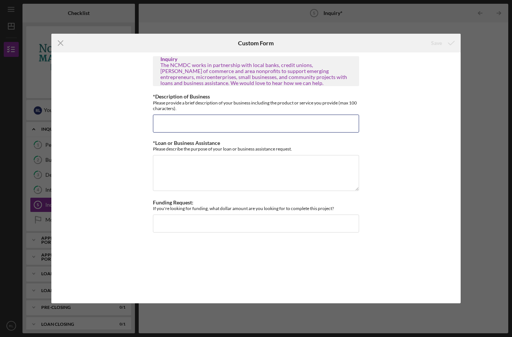
click at [202, 123] on input "*Description of Business" at bounding box center [256, 124] width 206 height 18
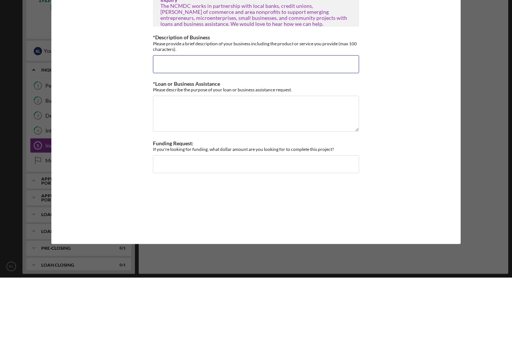
paste input "“[PERSON_NAME] Pool Works LLC provides essential pool repair and home services,…"
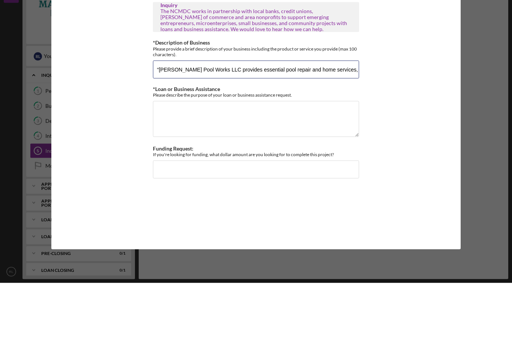
click at [278, 115] on input "“[PERSON_NAME] Pool Works LLC provides essential pool repair and home services,…" at bounding box center [256, 124] width 206 height 18
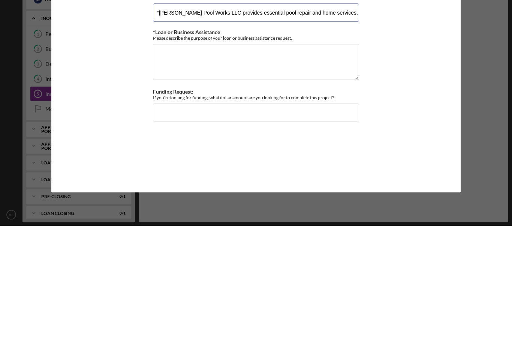
type input "“[PERSON_NAME] Pool Works LLC provides essential pool repair and home services,…"
click at [203, 155] on textarea "*Loan or Business Assistance" at bounding box center [256, 173] width 206 height 36
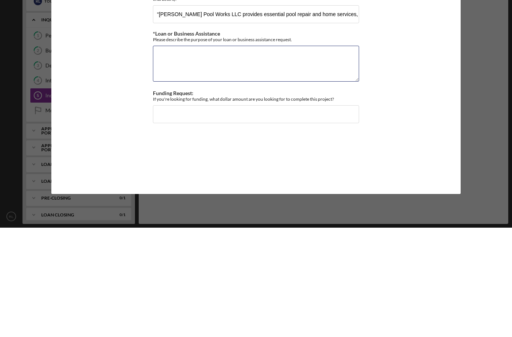
click at [180, 155] on textarea "*Loan or Business Assistance" at bounding box center [256, 173] width 206 height 36
paste textarea "1. “The purpose of this loan is to secure essential equipment, a reliable work …"
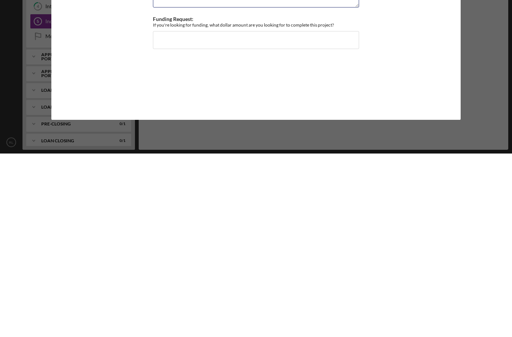
type textarea "1. “The purpose of this loan is to secure essential equipment, a reliable work …"
click at [332, 215] on input "Funding Request:" at bounding box center [256, 224] width 206 height 18
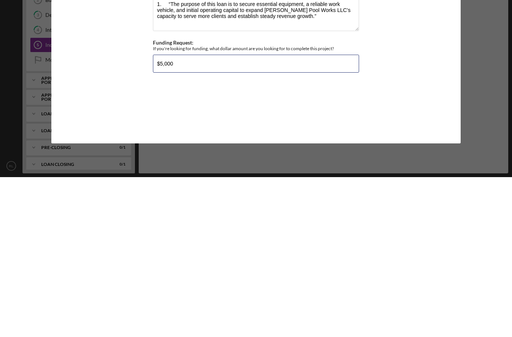
type input "$50,000"
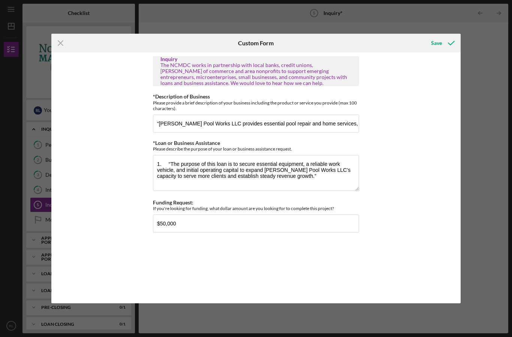
click at [441, 43] on div "Save" at bounding box center [436, 43] width 11 height 15
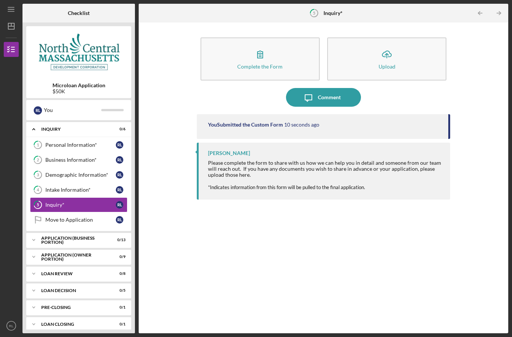
click at [85, 212] on link "Move to Application Move to Application [PERSON_NAME]" at bounding box center [78, 219] width 97 height 15
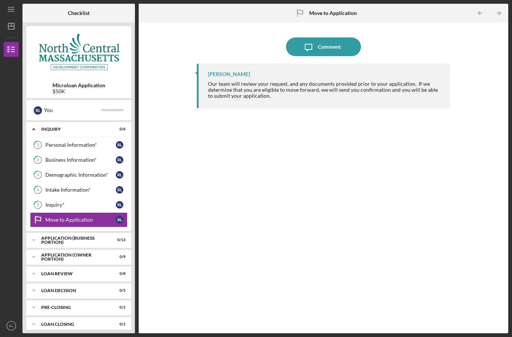
click at [111, 233] on div "Icon/Expander APPLICATION (BUSINESS PORTION) 0 / 13" at bounding box center [78, 240] width 105 height 15
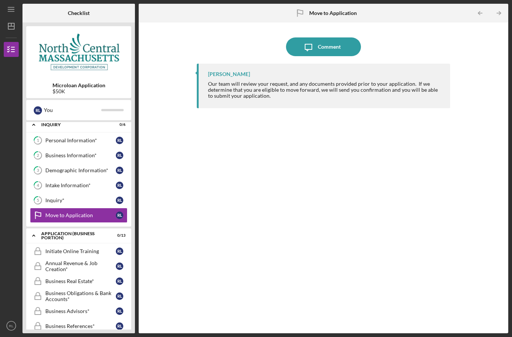
scroll to position [4, 0]
click at [35, 106] on div "[PERSON_NAME]" at bounding box center [38, 110] width 8 height 8
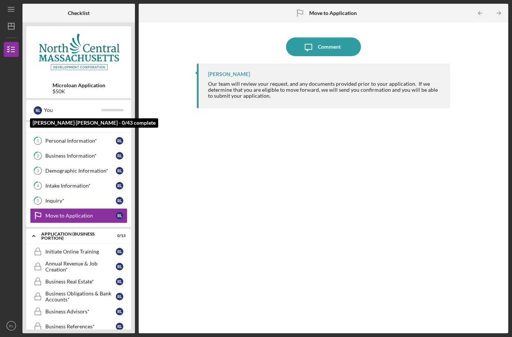
click at [35, 104] on div "[PERSON_NAME]" at bounding box center [38, 110] width 8 height 13
click at [37, 106] on div "[PERSON_NAME]" at bounding box center [38, 110] width 8 height 8
click at [89, 104] on div "You" at bounding box center [72, 110] width 57 height 13
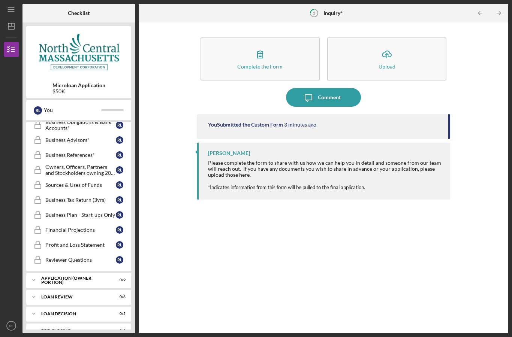
scroll to position [175, 0]
click at [12, 17] on icon "Icon/Dashboard" at bounding box center [11, 26] width 19 height 19
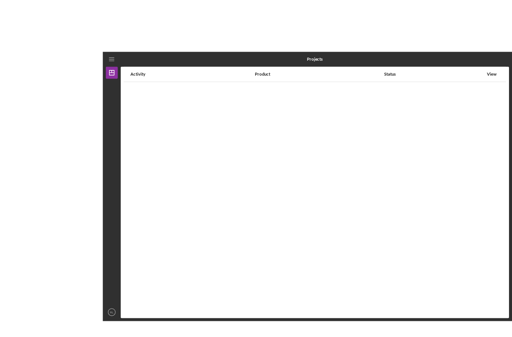
scroll to position [13, 0]
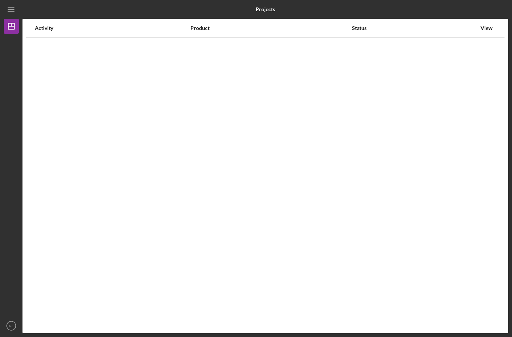
click at [37, 25] on div "Activity" at bounding box center [112, 28] width 155 height 6
click at [199, 25] on div "Product" at bounding box center [270, 28] width 161 height 6
click at [368, 25] on div "Status" at bounding box center [414, 28] width 124 height 6
click at [16, 17] on icon "Icon/Dashboard" at bounding box center [11, 26] width 19 height 19
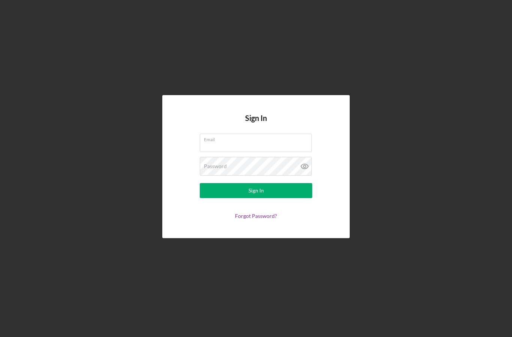
scroll to position [13, 0]
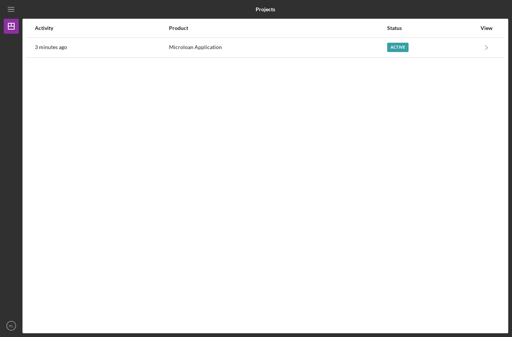
click at [10, 17] on icon "Icon/Dashboard" at bounding box center [11, 26] width 19 height 19
click at [51, 25] on div "Activity" at bounding box center [101, 28] width 133 height 6
click at [491, 25] on div "View" at bounding box center [486, 28] width 19 height 6
click at [396, 43] on div "Active" at bounding box center [397, 47] width 21 height 9
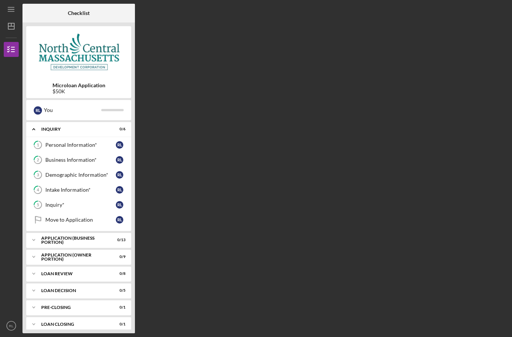
click at [37, 122] on icon "Icon/Expander" at bounding box center [33, 129] width 15 height 15
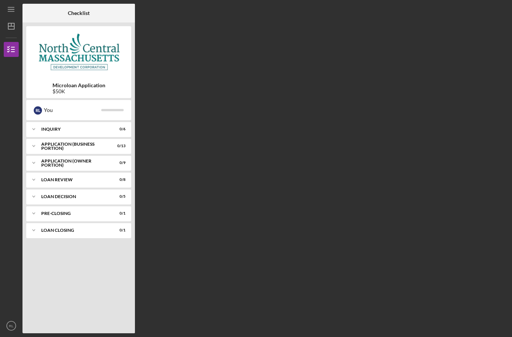
click at [36, 122] on icon "Icon/Expander" at bounding box center [33, 129] width 15 height 15
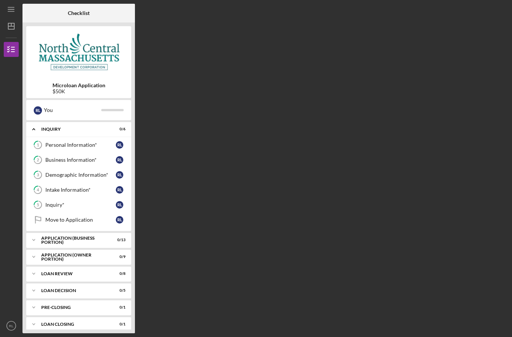
click at [112, 104] on div "R L You" at bounding box center [78, 110] width 97 height 13
click at [105, 122] on div "Icon/Expander INQUIRY 0 / 6" at bounding box center [78, 129] width 105 height 15
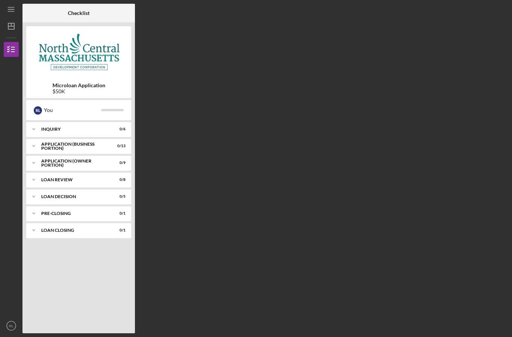
click at [36, 106] on div "[PERSON_NAME]" at bounding box center [38, 110] width 8 height 8
click at [54, 88] on div "$50K" at bounding box center [78, 91] width 53 height 6
click at [13, 17] on icon "Icon/Dashboard" at bounding box center [11, 26] width 19 height 19
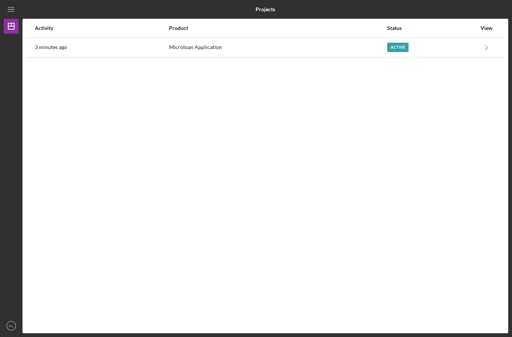
click at [44, 42] on div "3 minutes ago" at bounding box center [101, 47] width 133 height 19
